Goal: Task Accomplishment & Management: Manage account settings

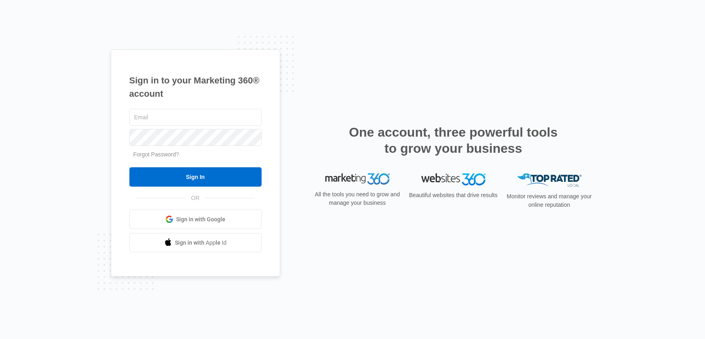
type input "[PERSON_NAME][EMAIL_ADDRESS][PERSON_NAME][DOMAIN_NAME]"
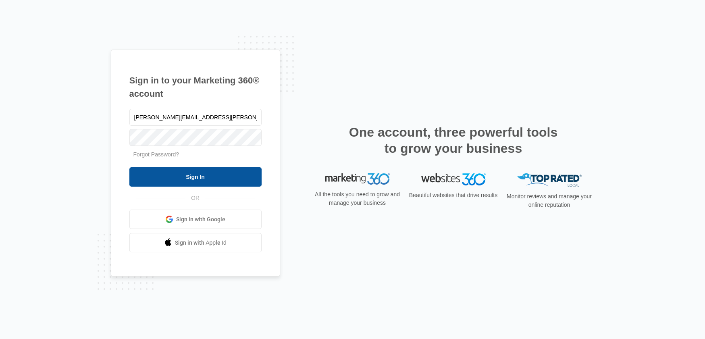
drag, startPoint x: 202, startPoint y: 195, endPoint x: 205, endPoint y: 179, distance: 16.0
click at [203, 193] on div "[PERSON_NAME][EMAIL_ADDRESS][PERSON_NAME][DOMAIN_NAME] Forgot Password? Sign In…" at bounding box center [195, 180] width 132 height 146
click at [205, 179] on input "Sign In" at bounding box center [195, 176] width 132 height 19
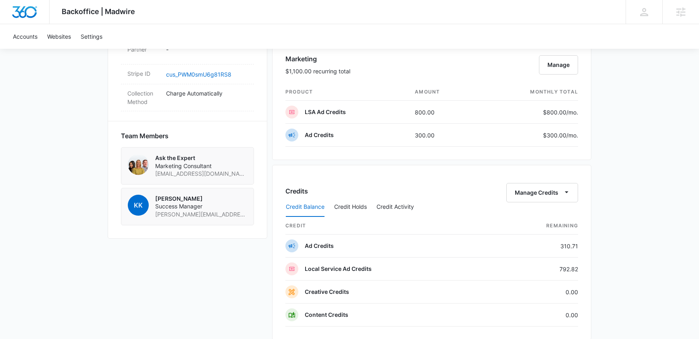
scroll to position [429, 0]
